Goal: Task Accomplishment & Management: Manage account settings

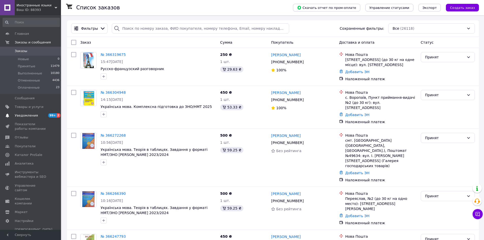
click at [58, 115] on span "2" at bounding box center [59, 115] width 4 height 4
click at [110, 54] on link "№ 366319675" at bounding box center [113, 55] width 25 height 4
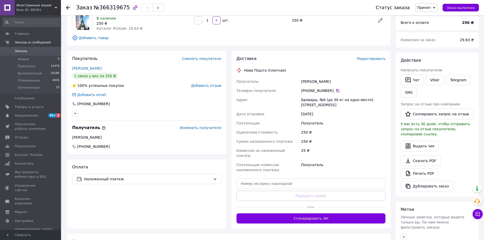
scroll to position [51, 0]
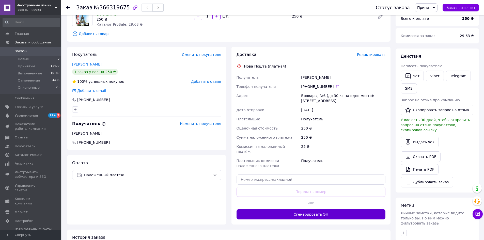
click at [313, 211] on button "Сгенерировать ЭН" at bounding box center [310, 214] width 149 height 10
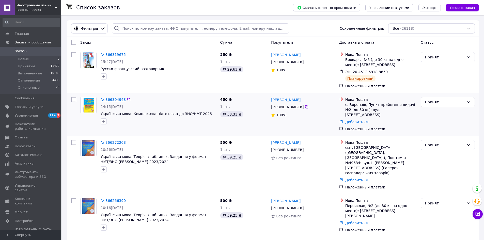
click at [116, 99] on link "№ 366304948" at bounding box center [113, 99] width 25 height 4
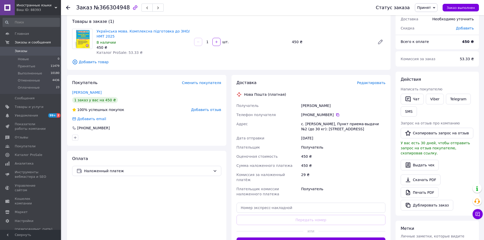
scroll to position [39, 0]
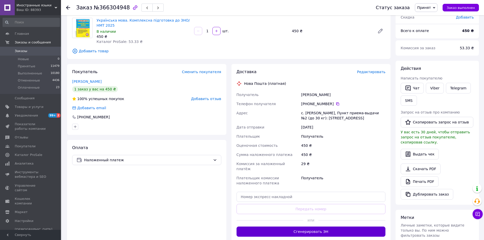
click at [287, 226] on button "Сгенерировать ЭН" at bounding box center [310, 231] width 149 height 10
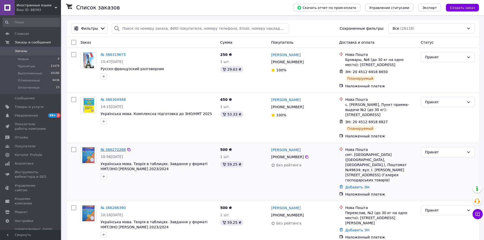
click at [112, 148] on link "№ 366272268" at bounding box center [113, 150] width 25 height 4
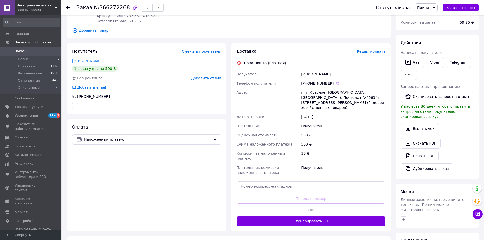
scroll to position [80, 0]
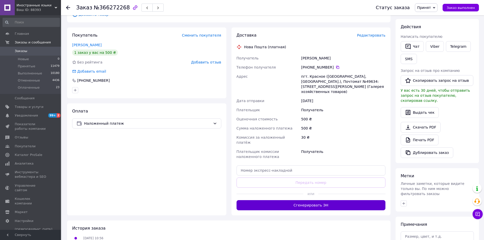
click at [300, 200] on button "Сгенерировать ЭН" at bounding box center [310, 205] width 149 height 10
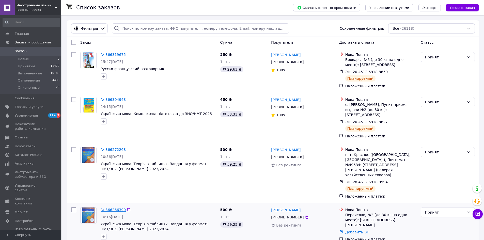
click at [112, 208] on link "№ 366266390" at bounding box center [113, 210] width 25 height 4
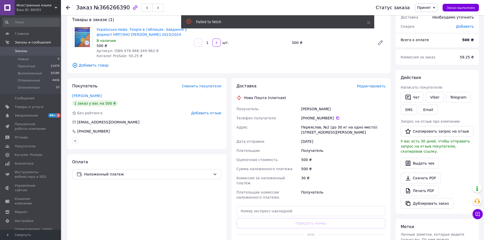
scroll to position [54, 0]
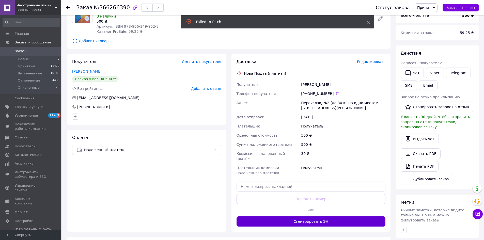
click at [312, 216] on button "Сгенерировать ЭН" at bounding box center [310, 221] width 149 height 10
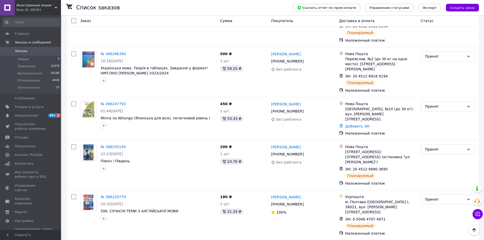
scroll to position [155, 0]
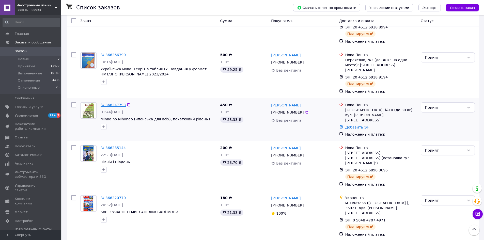
click at [111, 103] on link "№ 366247793" at bounding box center [113, 105] width 25 height 4
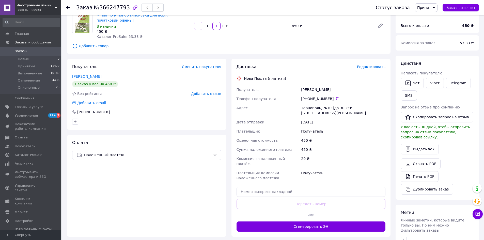
scroll to position [51, 0]
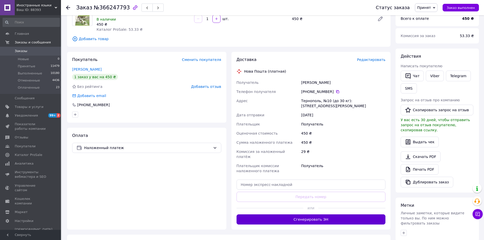
click at [317, 216] on button "Сгенерировать ЭН" at bounding box center [310, 219] width 149 height 10
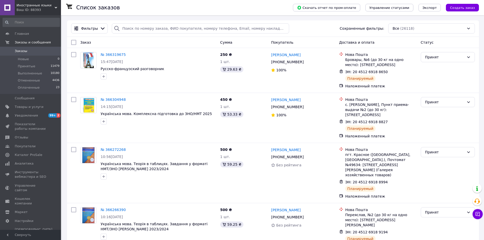
drag, startPoint x: 485, startPoint y: 53, endPoint x: 471, endPoint y: 41, distance: 18.4
click at [471, 41] on div "Статус" at bounding box center [447, 42] width 58 height 9
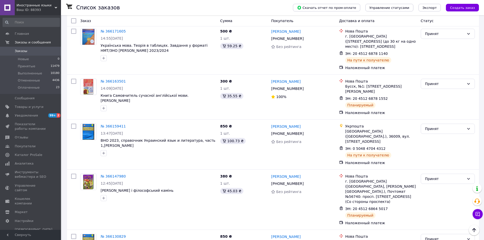
scroll to position [556, 0]
